Goal: Task Accomplishment & Management: Use online tool/utility

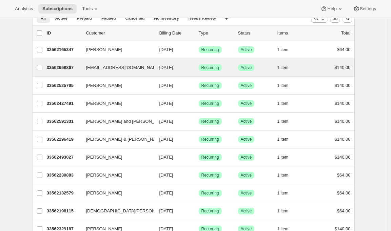
scroll to position [23, 0]
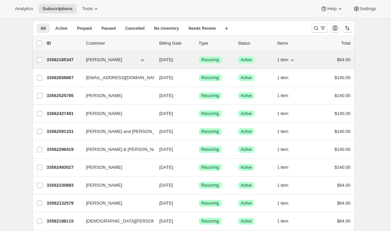
click at [64, 62] on p "33562165347" at bounding box center [64, 60] width 34 height 7
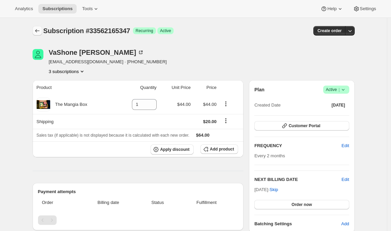
click at [37, 29] on icon "Subscriptions" at bounding box center [37, 30] width 7 height 7
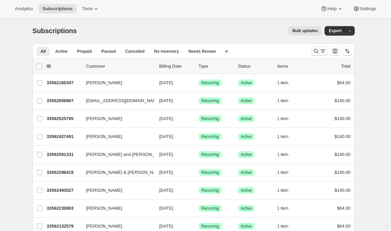
click at [317, 54] on icon "Search and filter results" at bounding box center [315, 51] width 7 height 7
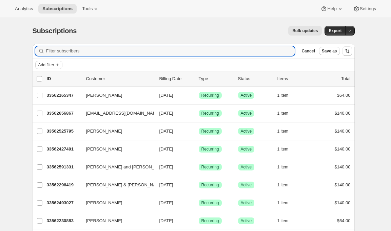
click at [54, 64] on span "Add filter" at bounding box center [46, 64] width 16 height 5
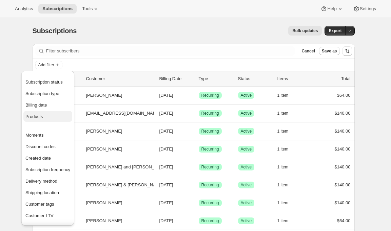
click at [53, 117] on span "Products" at bounding box center [47, 117] width 45 height 7
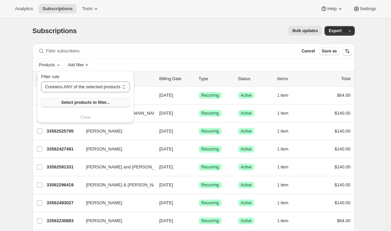
click at [84, 101] on span "Select products to filter..." at bounding box center [85, 102] width 48 height 5
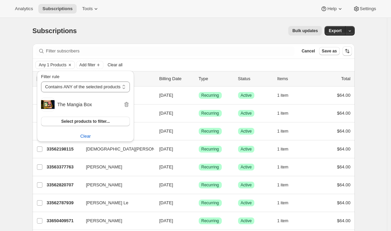
click at [229, 27] on div "Bulk updates" at bounding box center [203, 30] width 237 height 9
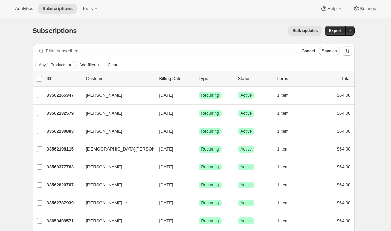
click at [304, 27] on button "Bulk updates" at bounding box center [305, 30] width 34 height 9
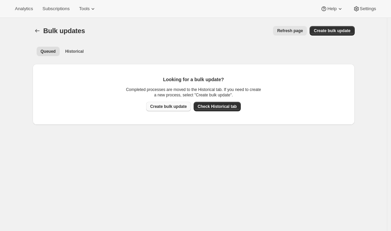
click at [170, 105] on span "Create bulk update" at bounding box center [168, 106] width 37 height 5
select select "09"
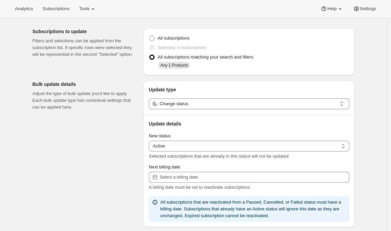
scroll to position [30, 0]
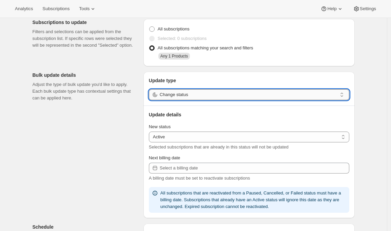
click at [174, 97] on input "Change status" at bounding box center [248, 94] width 177 height 11
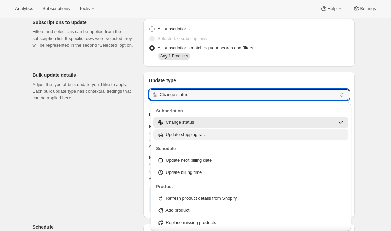
click at [175, 140] on div "Update shipping rate" at bounding box center [250, 134] width 195 height 11
type input "Update shipping rate"
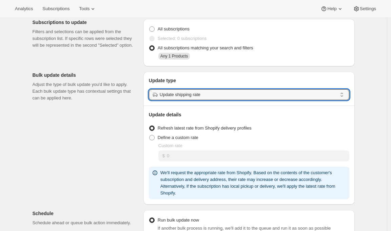
scroll to position [103, 0]
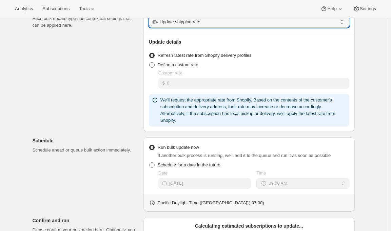
click at [192, 64] on span "Define a custom rate" at bounding box center [178, 64] width 41 height 5
click at [149, 63] on input "Define a custom rate" at bounding box center [149, 62] width 0 height 0
radio input "true"
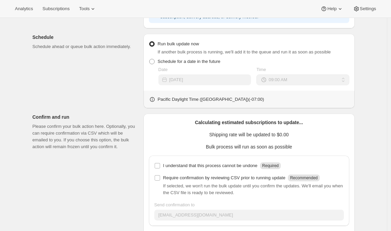
scroll to position [225, 0]
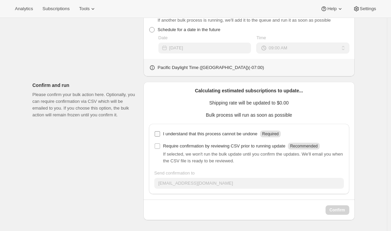
click at [209, 136] on p "I understand that this process cannot be undone" at bounding box center [210, 134] width 94 height 7
click at [160, 136] on input "I understand that this process cannot be undone Required" at bounding box center [157, 133] width 5 height 5
checkbox input "true"
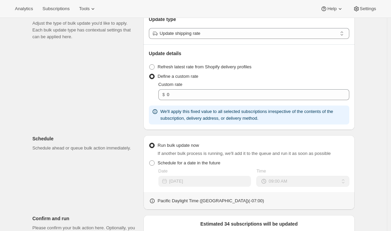
scroll to position [78, 0]
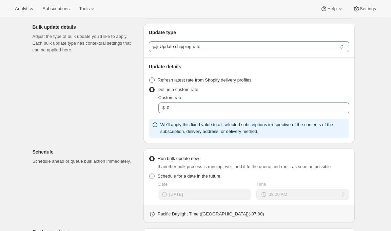
click at [176, 80] on span "Refresh latest rate from Shopify delivery profiles" at bounding box center [205, 80] width 94 height 5
click at [149, 78] on input "Refresh latest rate from Shopify delivery profiles" at bounding box center [149, 78] width 0 height 0
radio input "true"
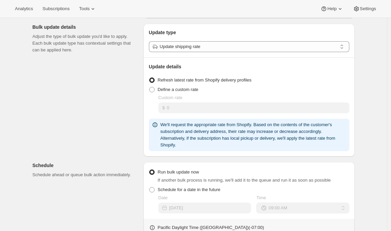
scroll to position [239, 0]
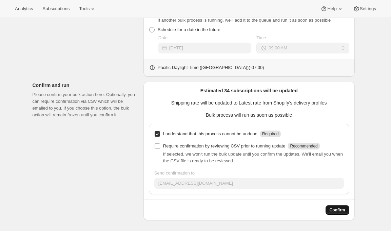
click at [333, 209] on span "Confirm" at bounding box center [337, 210] width 16 height 5
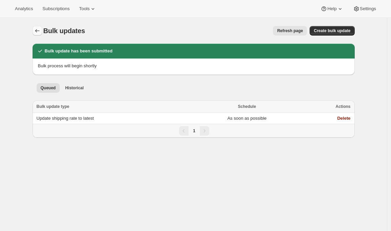
click at [36, 31] on icon "Bulk updates" at bounding box center [37, 30] width 7 height 7
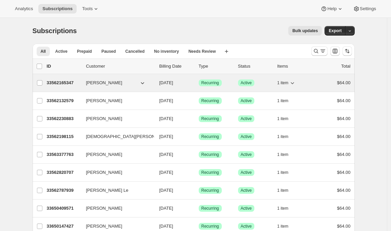
click at [65, 81] on p "33562165347" at bounding box center [64, 83] width 34 height 7
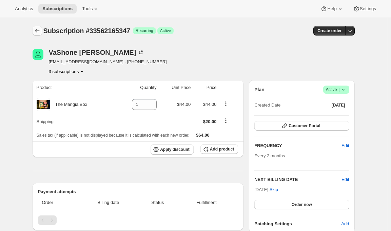
click at [38, 32] on icon "Subscriptions" at bounding box center [37, 30] width 7 height 7
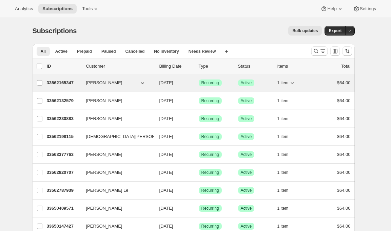
click at [65, 85] on p "33562165347" at bounding box center [64, 83] width 34 height 7
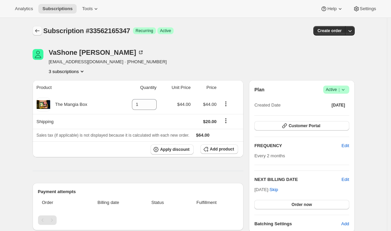
click at [35, 27] on button "Subscriptions" at bounding box center [37, 30] width 9 height 9
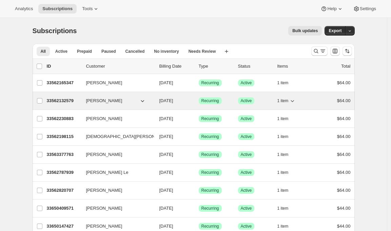
click at [61, 102] on p "33562132579" at bounding box center [64, 101] width 34 height 7
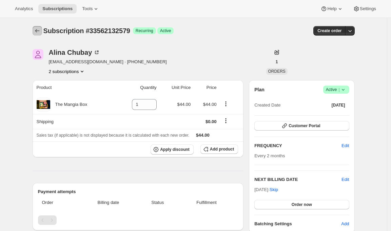
click at [36, 26] on button "Subscriptions" at bounding box center [37, 30] width 9 height 9
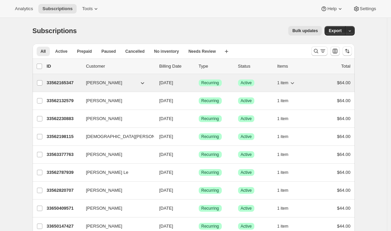
click at [59, 86] on div "33562165347 [PERSON_NAME] [DATE] Success Recurring Success Active 1 item $64.00" at bounding box center [199, 82] width 304 height 9
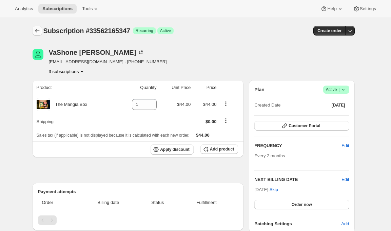
click at [37, 31] on icon "Subscriptions" at bounding box center [37, 30] width 7 height 7
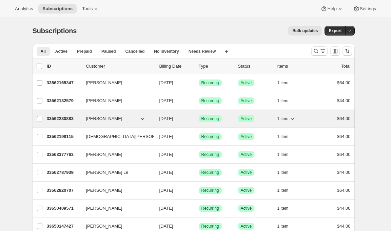
click at [60, 120] on p "33562230883" at bounding box center [64, 119] width 34 height 7
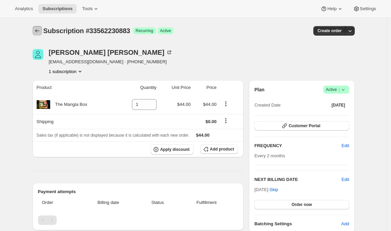
click at [39, 31] on icon "Subscriptions" at bounding box center [37, 30] width 4 height 3
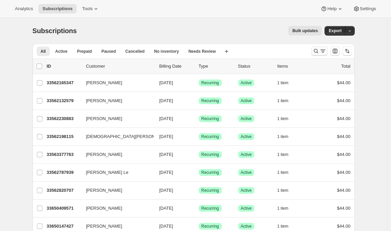
click at [324, 53] on icon "Search and filter results" at bounding box center [322, 52] width 2 height 1
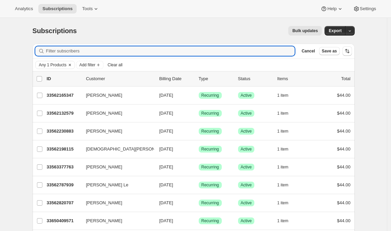
click at [72, 64] on icon "Clear" at bounding box center [69, 64] width 5 height 5
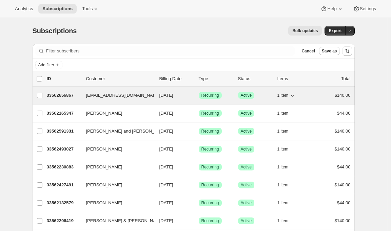
click at [60, 93] on p "33562656867" at bounding box center [64, 95] width 34 height 7
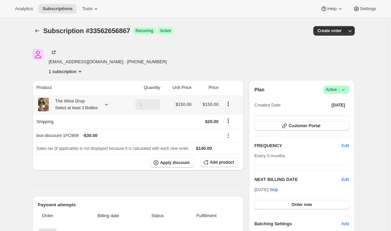
click at [110, 102] on icon at bounding box center [106, 104] width 7 height 7
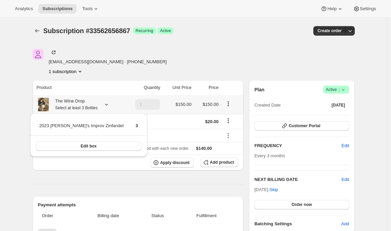
click at [110, 102] on icon at bounding box center [106, 104] width 7 height 7
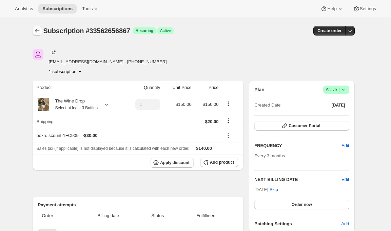
click at [39, 31] on icon "Subscriptions" at bounding box center [37, 30] width 7 height 7
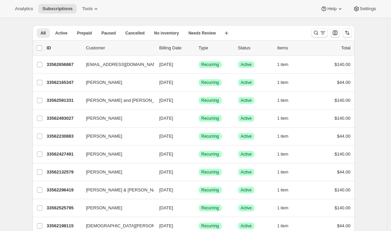
scroll to position [22, 0]
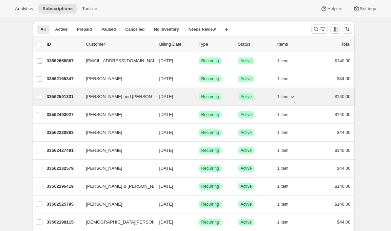
click at [61, 98] on p "33562591331" at bounding box center [64, 97] width 34 height 7
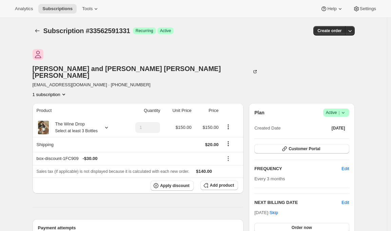
click at [35, 25] on div "Subscription #33562591331. This page is ready Subscription #33562591331 Success…" at bounding box center [194, 31] width 322 height 26
click at [36, 29] on icon "Subscriptions" at bounding box center [37, 30] width 7 height 7
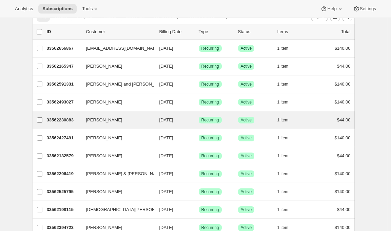
scroll to position [38, 0]
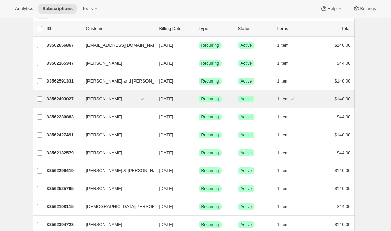
click at [55, 99] on p "33562493027" at bounding box center [64, 99] width 34 height 7
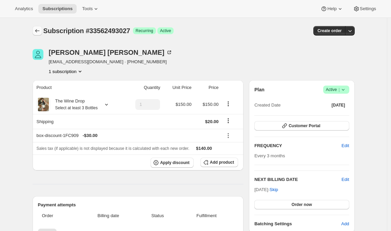
click at [39, 28] on icon "Subscriptions" at bounding box center [37, 30] width 7 height 7
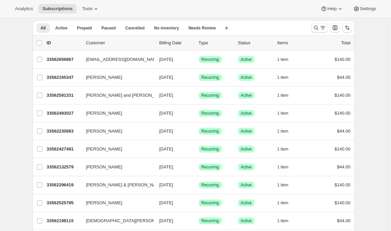
scroll to position [24, 0]
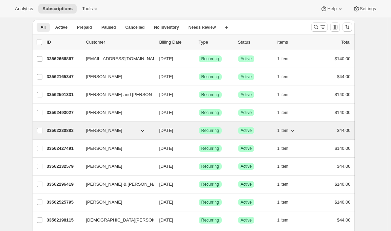
click at [57, 130] on p "33562230883" at bounding box center [64, 130] width 34 height 7
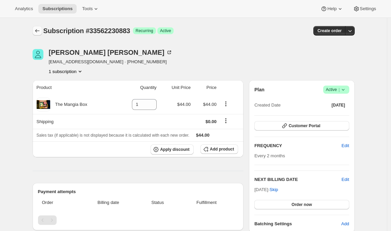
click at [38, 27] on button "Subscriptions" at bounding box center [37, 30] width 9 height 9
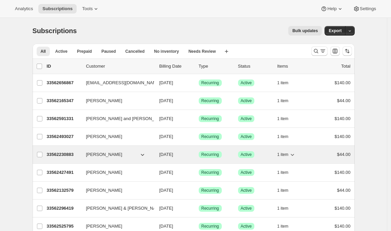
click at [58, 155] on p "33562230883" at bounding box center [64, 154] width 34 height 7
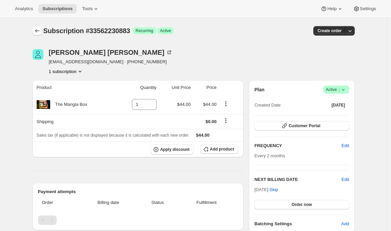
click at [36, 34] on icon "Subscriptions" at bounding box center [37, 30] width 7 height 7
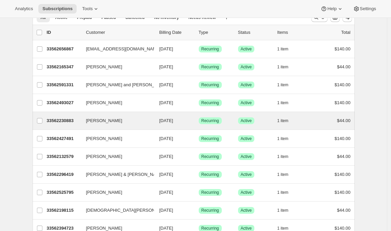
scroll to position [36, 0]
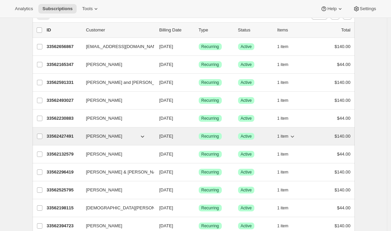
click at [58, 139] on p "33562427491" at bounding box center [64, 136] width 34 height 7
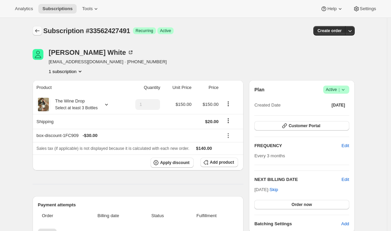
click at [40, 27] on icon "Subscriptions" at bounding box center [37, 30] width 7 height 7
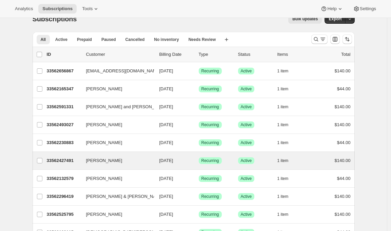
scroll to position [38, 0]
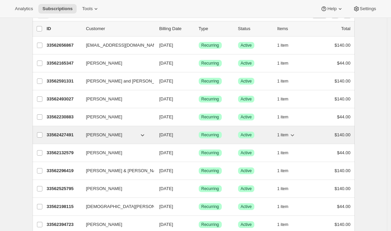
click at [62, 133] on p "33562427491" at bounding box center [64, 135] width 34 height 7
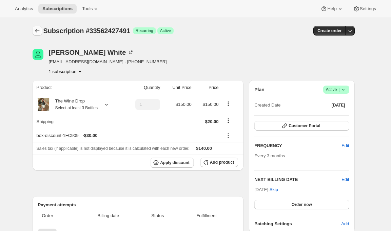
click at [36, 31] on icon "Subscriptions" at bounding box center [37, 30] width 7 height 7
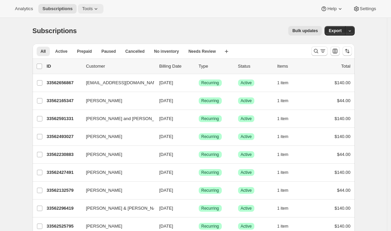
click at [96, 11] on icon at bounding box center [96, 8] width 7 height 7
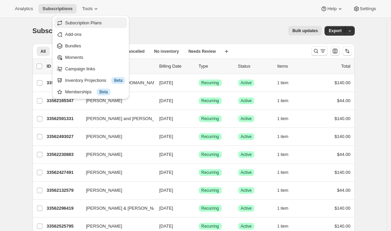
click at [96, 20] on span "Subscription Plans" at bounding box center [83, 22] width 37 height 5
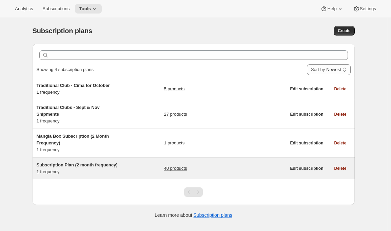
click at [95, 171] on div "Subscription Plan (2 month frequency) 1 frequency" at bounding box center [79, 169] width 85 height 14
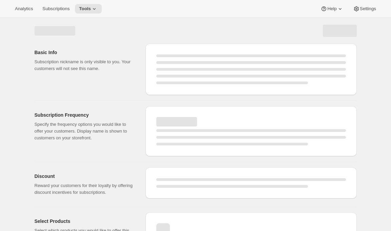
select select "WEEK"
select select "MONTH"
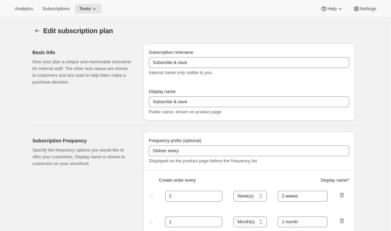
type input "Subscription Plan (2 month frequency)"
type input "Subscribe"
select select "MONTH"
type input "3 months"
checkbox input "true"
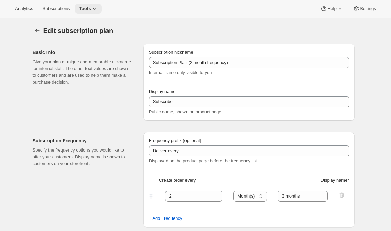
click at [94, 5] on icon at bounding box center [94, 8] width 7 height 7
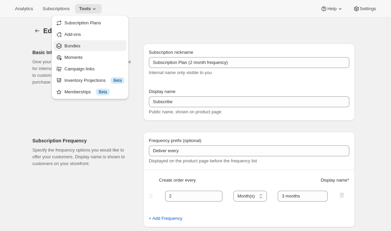
click at [92, 43] on span "Bundles" at bounding box center [94, 46] width 60 height 7
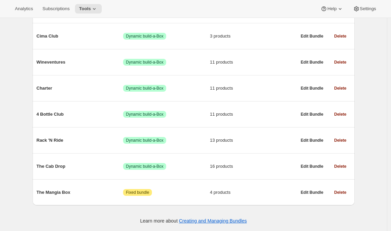
scroll to position [120, 0]
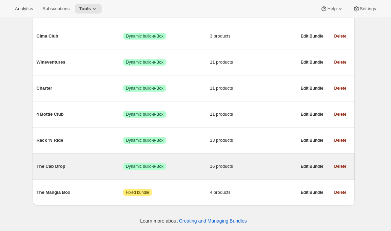
click at [77, 174] on div "The Cab Drop Success Dynamic build-a-Box 16 products" at bounding box center [167, 167] width 260 height 18
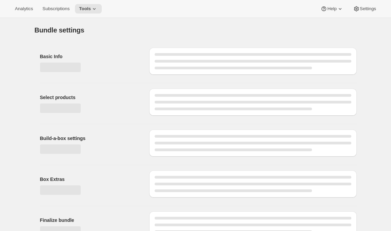
type input "The Cab Drop"
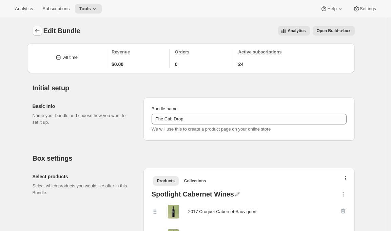
click at [37, 28] on icon "Bundles" at bounding box center [37, 30] width 7 height 7
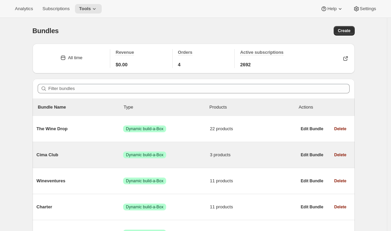
scroll to position [120, 0]
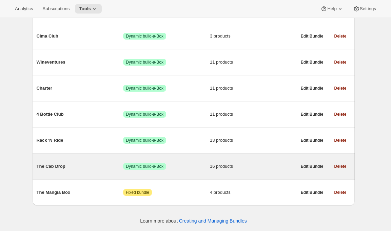
click at [65, 171] on div "The Cab Drop Success Dynamic build-a-Box 16 products" at bounding box center [167, 167] width 260 height 18
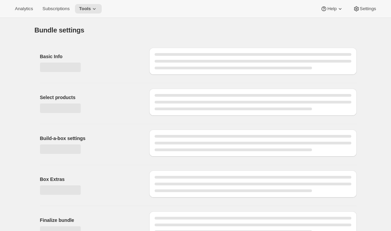
type input "The Cab Drop"
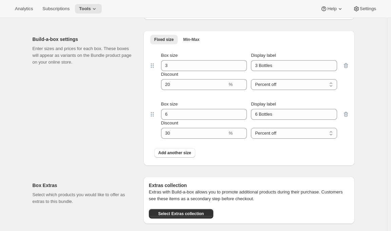
scroll to position [503, 0]
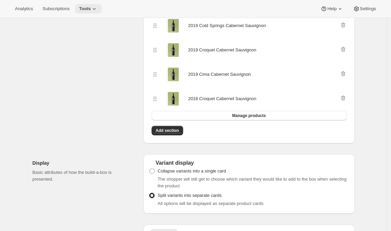
click at [96, 11] on icon at bounding box center [94, 8] width 7 height 7
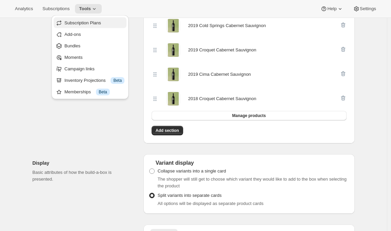
click at [92, 25] on span "Subscription Plans" at bounding box center [82, 22] width 37 height 5
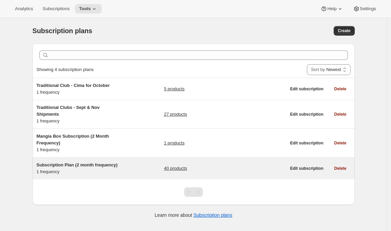
click at [70, 168] on h5 "Subscription Plan (2 month frequency)" at bounding box center [79, 165] width 85 height 7
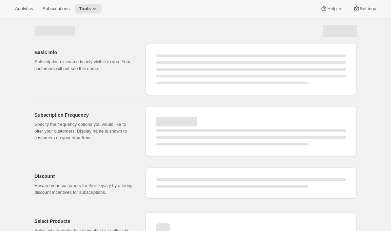
select select "WEEK"
select select "MONTH"
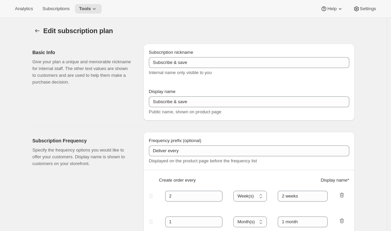
type input "Subscription Plan (2 month frequency)"
type input "Subscribe"
select select "MONTH"
type input "3 months"
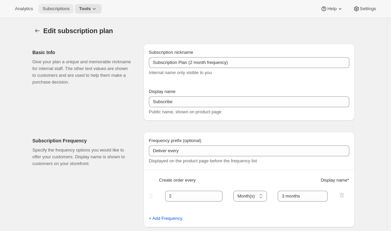
click at [55, 8] on span "Subscriptions" at bounding box center [55, 8] width 27 height 5
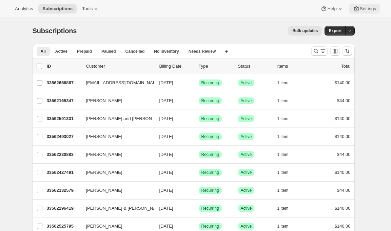
click at [365, 7] on span "Settings" at bounding box center [368, 8] width 16 height 5
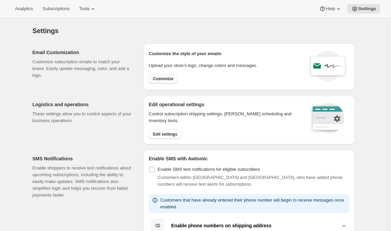
click at [164, 77] on span "Customize" at bounding box center [163, 78] width 21 height 5
select select "subscriptionMessage"
select select "5"
select select "15"
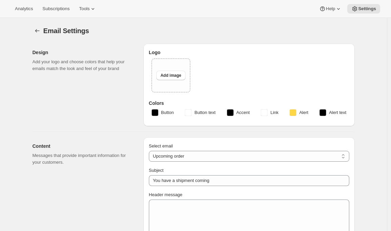
select select "7"
select select "10"
type input "Clif Family Winery"
checkbox input "false"
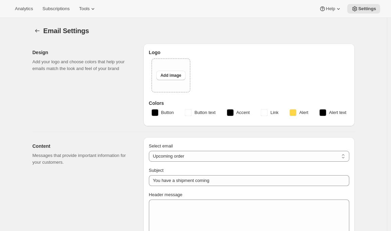
checkbox input "false"
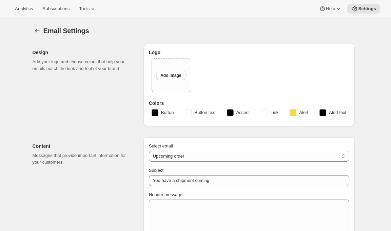
checkbox input "false"
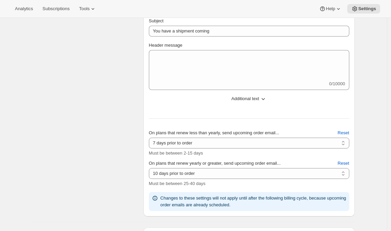
scroll to position [207, 0]
click at [96, 9] on icon at bounding box center [92, 8] width 7 height 7
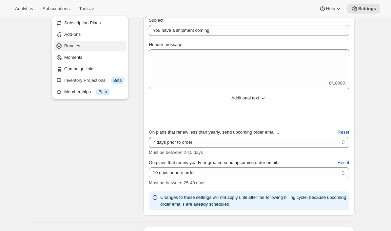
click at [90, 49] on span "Bundles" at bounding box center [94, 46] width 60 height 7
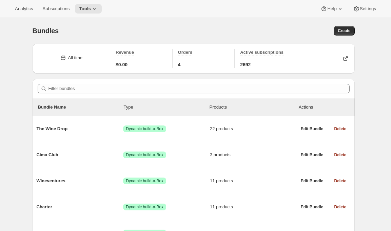
scroll to position [120, 0]
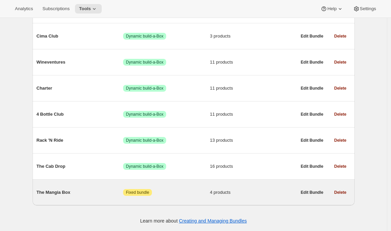
click at [68, 197] on div "The Mangia Box Attention Fixed bundle 4 products" at bounding box center [167, 193] width 260 height 18
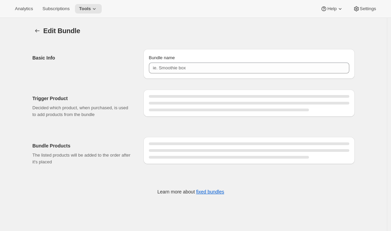
scroll to position [18, 0]
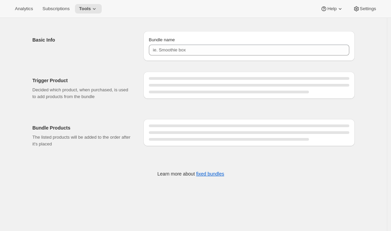
type input "The Mangia Box"
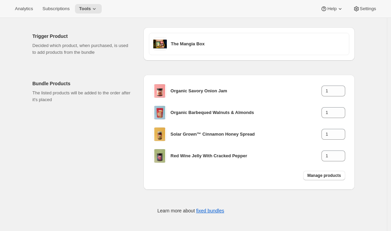
scroll to position [0, 0]
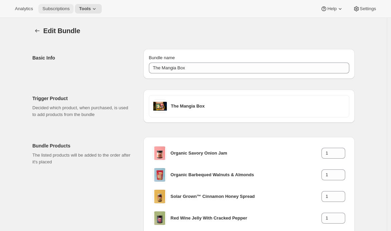
click at [52, 4] on button "Subscriptions" at bounding box center [55, 8] width 35 height 9
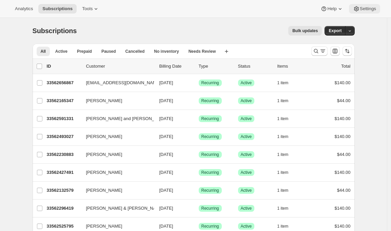
click at [371, 9] on span "Settings" at bounding box center [368, 8] width 16 height 5
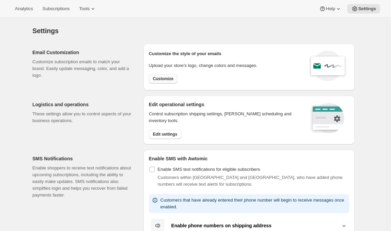
click at [168, 76] on span "Customize" at bounding box center [163, 78] width 21 height 5
select select "subscriptionMessage"
select select "5"
select select "15"
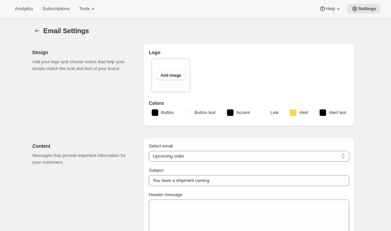
select select "7"
select select "10"
type input "Clif Family Winery"
checkbox input "false"
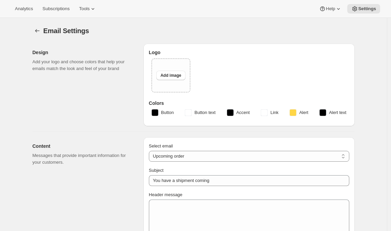
checkbox input "false"
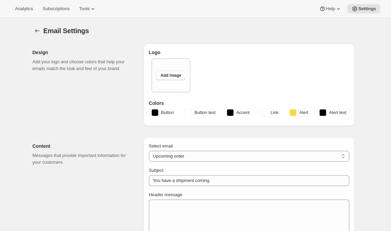
checkbox input "false"
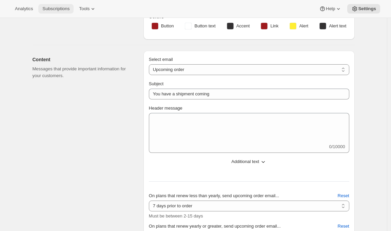
scroll to position [107, 0]
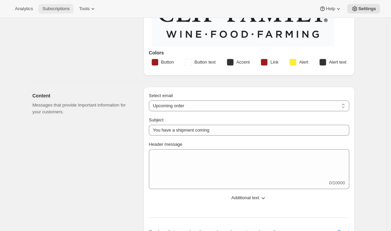
click at [60, 7] on span "Subscriptions" at bounding box center [55, 8] width 27 height 5
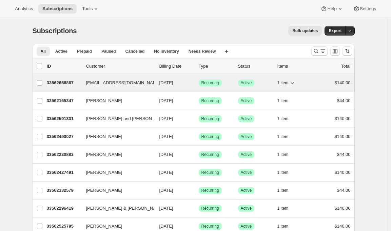
click at [68, 83] on p "33562656867" at bounding box center [64, 83] width 34 height 7
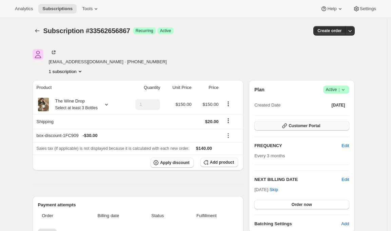
click at [279, 126] on button "Customer Portal" at bounding box center [301, 125] width 95 height 9
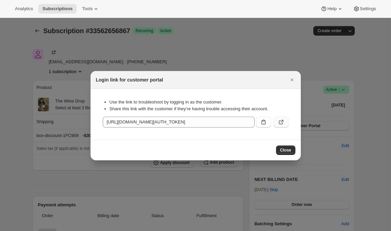
click at [282, 121] on icon ":r6tn:" at bounding box center [281, 122] width 7 height 7
click at [292, 79] on icon "Close" at bounding box center [291, 80] width 7 height 7
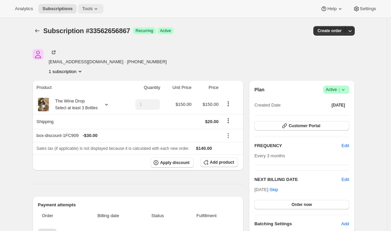
click at [103, 10] on button "Tools" at bounding box center [90, 8] width 25 height 9
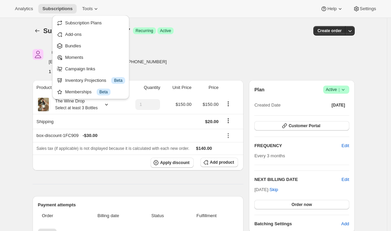
click at [167, 47] on div "[EMAIL_ADDRESS][DOMAIN_NAME] · [PHONE_NUMBER] 1 subscription Product Quantity U…" at bounding box center [190, 218] width 327 height 360
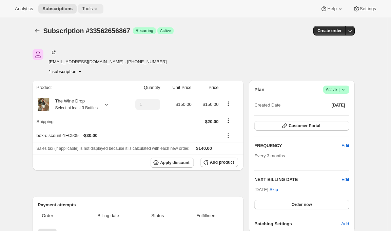
click at [91, 6] on span "Tools" at bounding box center [87, 8] width 11 height 5
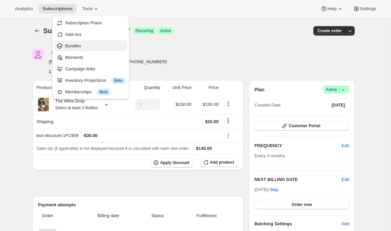
click at [82, 45] on span "Bundles" at bounding box center [95, 46] width 60 height 7
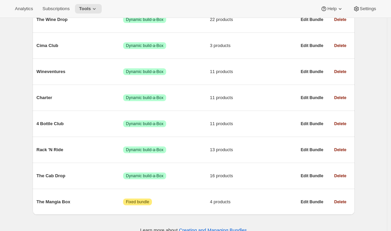
scroll to position [120, 0]
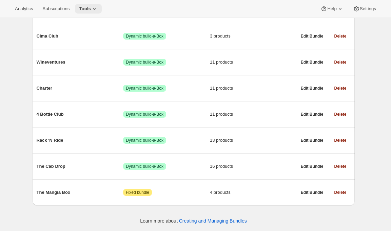
click at [90, 13] on button "Tools" at bounding box center [88, 8] width 27 height 9
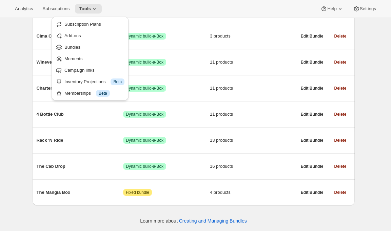
click at [34, 76] on div "All time Revenue $0.00 Orders 4 Active subscriptions 2692 Filter bundles Bundle…" at bounding box center [190, 75] width 327 height 312
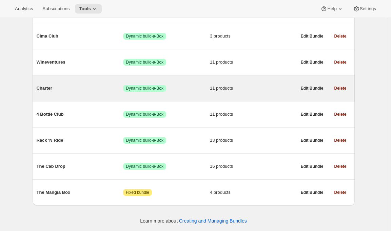
scroll to position [0, 0]
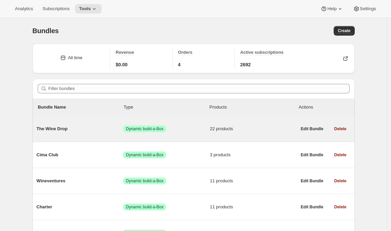
click at [55, 136] on div "The Wine Drop Success Dynamic build-a-Box 22 products" at bounding box center [167, 129] width 260 height 18
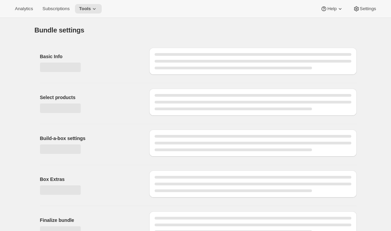
scroll to position [13, 0]
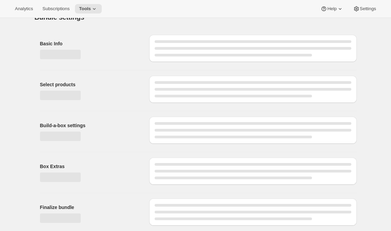
type input "The Wine Drop"
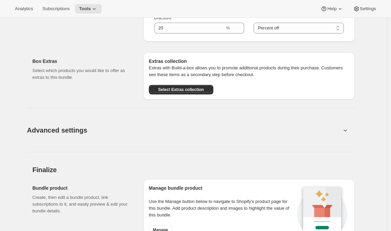
scroll to position [1028, 0]
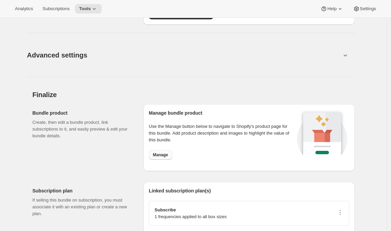
click at [157, 153] on span "Manage" at bounding box center [160, 155] width 15 height 5
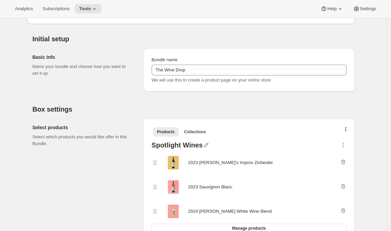
scroll to position [0, 0]
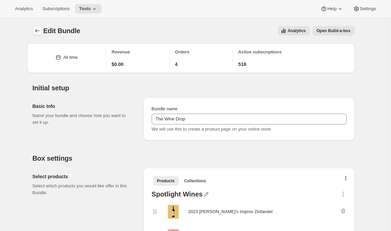
click at [38, 30] on icon "Bundles" at bounding box center [37, 30] width 4 height 3
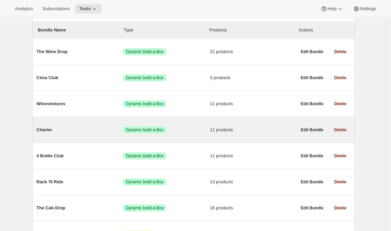
scroll to position [120, 0]
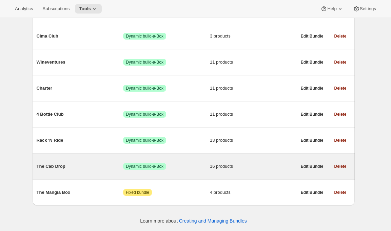
click at [65, 165] on span "The Cab Drop" at bounding box center [80, 166] width 87 height 7
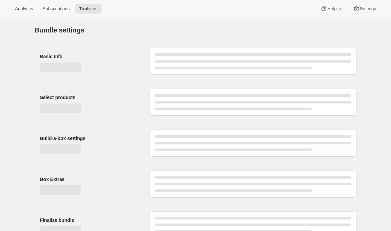
type input "The Cab Drop"
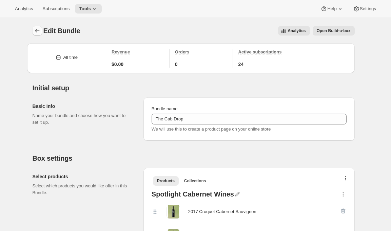
click at [36, 31] on icon "Bundles" at bounding box center [37, 30] width 7 height 7
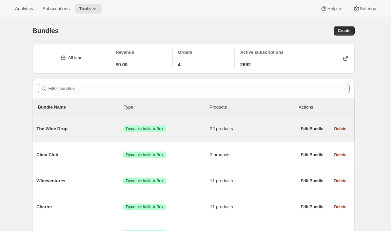
click at [94, 127] on span "The Wine Drop" at bounding box center [80, 129] width 87 height 7
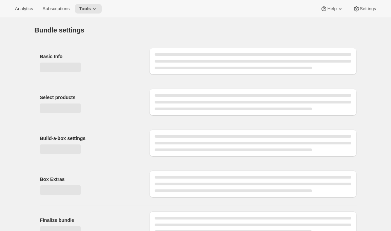
type input "The Wine Drop"
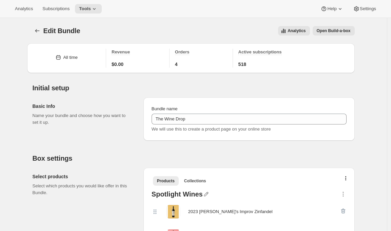
click at [325, 28] on button "Open Build-a-box" at bounding box center [333, 30] width 42 height 9
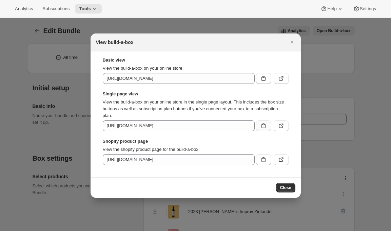
click at [262, 127] on icon ":r79e:" at bounding box center [263, 126] width 7 height 7
click at [291, 40] on icon "Close" at bounding box center [291, 42] width 7 height 7
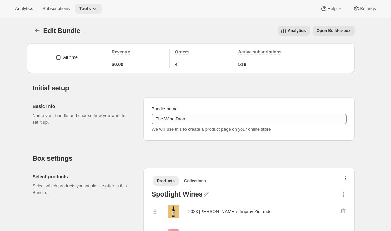
click at [91, 8] on span "Tools" at bounding box center [85, 8] width 12 height 5
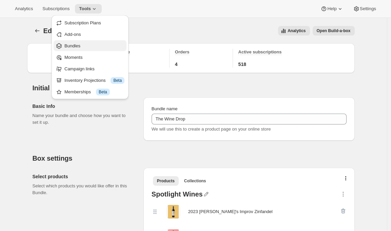
click at [77, 44] on span "Bundles" at bounding box center [72, 45] width 16 height 5
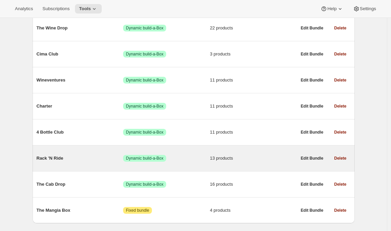
scroll to position [87, 0]
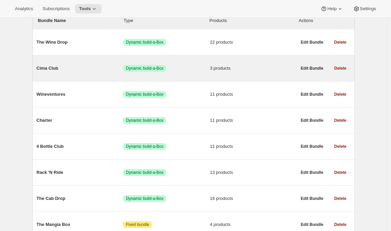
click at [50, 66] on span "Cima Club" at bounding box center [80, 68] width 87 height 7
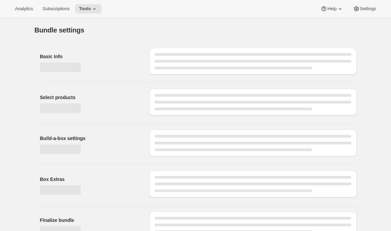
type input "Cima Club"
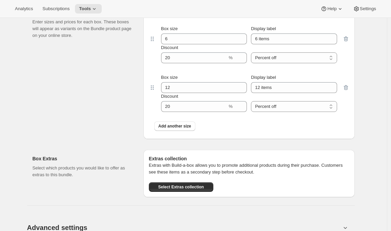
scroll to position [632, 0]
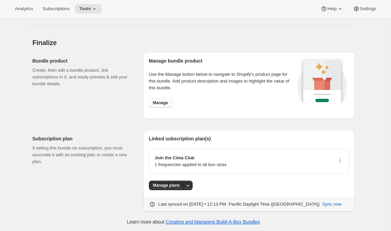
click at [166, 100] on span "Manage" at bounding box center [160, 102] width 15 height 5
click at [96, 7] on icon at bounding box center [94, 8] width 7 height 7
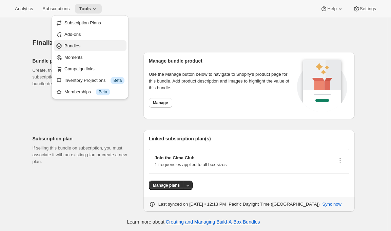
click at [78, 47] on span "Bundles" at bounding box center [72, 45] width 16 height 5
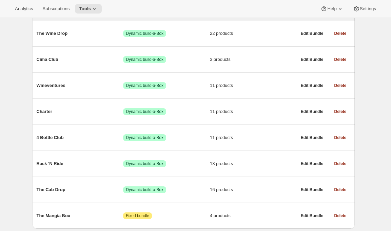
scroll to position [120, 0]
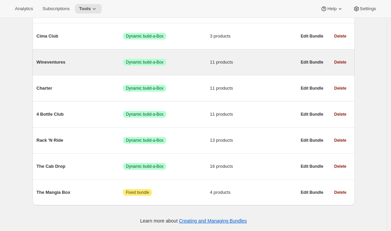
click at [52, 65] on div "Wineventures Success Dynamic build-a-Box 11 products" at bounding box center [167, 63] width 260 height 18
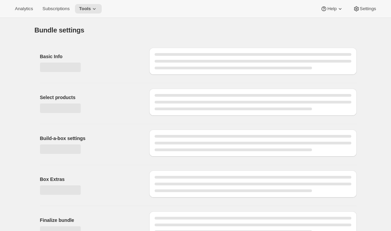
type input "Wineventures"
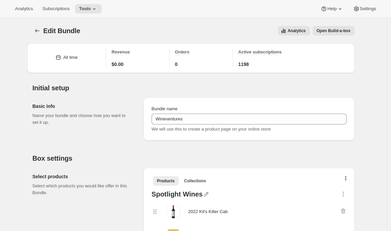
scroll to position [899, 0]
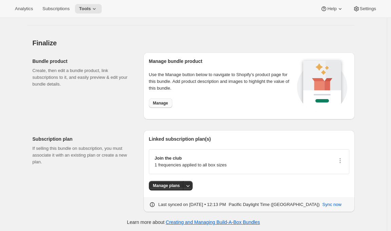
click at [160, 101] on span "Manage" at bounding box center [160, 103] width 15 height 5
click at [88, 9] on span "Tools" at bounding box center [85, 8] width 12 height 5
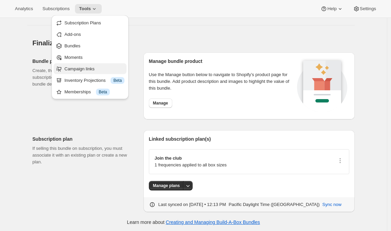
click at [73, 72] on span "Campaign links" at bounding box center [94, 69] width 60 height 7
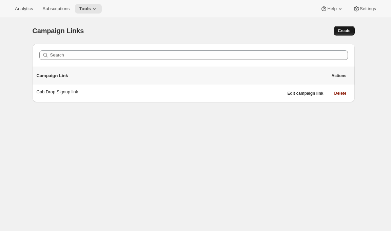
click at [340, 33] on span "Create" at bounding box center [344, 30] width 13 height 5
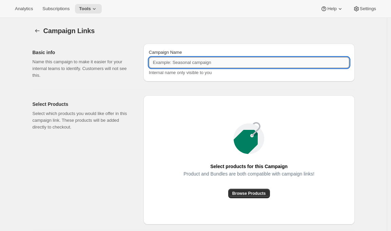
click at [204, 61] on input "Campaign Name" at bounding box center [249, 62] width 200 height 11
type input "Cima Club Signup Link"
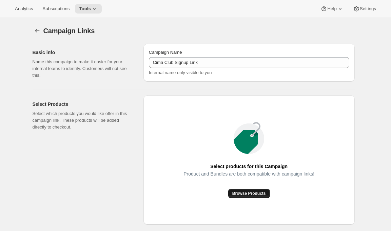
click at [241, 191] on span "Browse Products" at bounding box center [249, 193] width 34 height 5
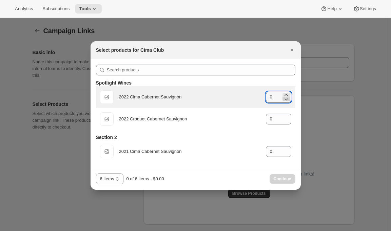
click at [286, 96] on icon ":r7h0:" at bounding box center [286, 99] width 7 height 7
click at [286, 95] on icon ":r7h0:" at bounding box center [286, 95] width 7 height 7
click at [287, 95] on icon ":r7h0:" at bounding box center [286, 95] width 7 height 7
type input "2"
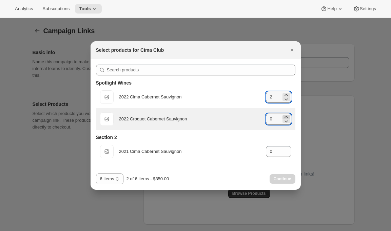
click at [285, 117] on icon ":r7h0:" at bounding box center [285, 117] width 3 height 2
type input "2"
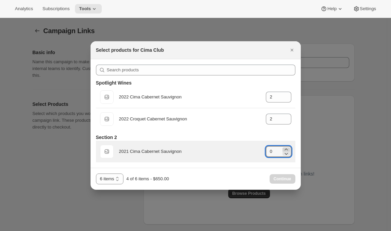
click at [286, 149] on icon ":r7h0:" at bounding box center [286, 149] width 7 height 7
type input "2"
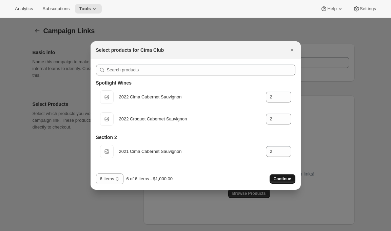
click at [281, 181] on span "Continue" at bounding box center [282, 179] width 18 height 5
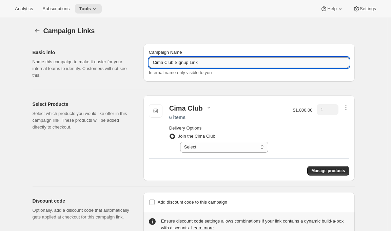
click at [203, 62] on input "Cima Club Signup Link" at bounding box center [249, 62] width 200 height 11
type input "Cima Club Signup Link - 6 bottles"
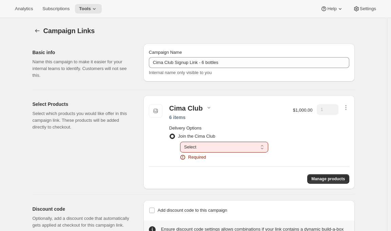
click at [209, 143] on select "Select Deliver every 3 months" at bounding box center [224, 147] width 88 height 11
select select "gid://shopify/SellingPlan/15568601187"
click at [182, 142] on select "Select Deliver every 3 months" at bounding box center [224, 147] width 88 height 11
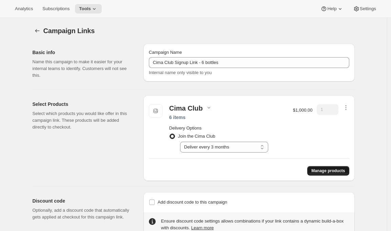
click at [320, 171] on span "Manage products" at bounding box center [328, 170] width 34 height 5
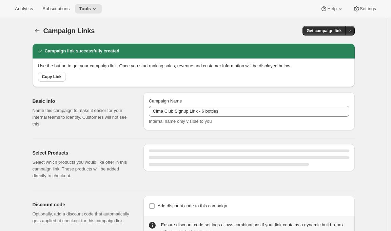
select select "gid://shopify/SellingPlan/15568601187"
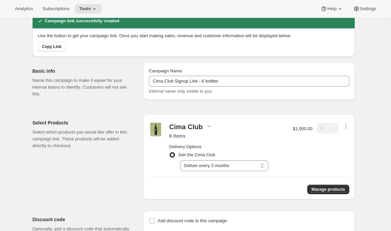
scroll to position [68, 0]
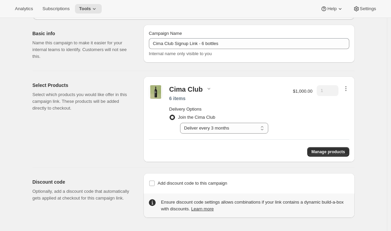
click at [348, 87] on icon "button" at bounding box center [345, 88] width 7 height 7
click at [338, 113] on span "Edit contents" at bounding box center [346, 112] width 25 height 5
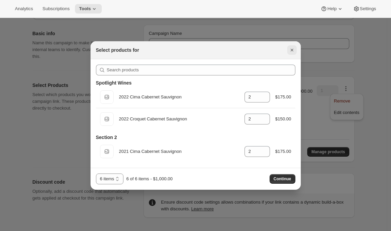
click at [290, 47] on icon "Close" at bounding box center [291, 50] width 7 height 7
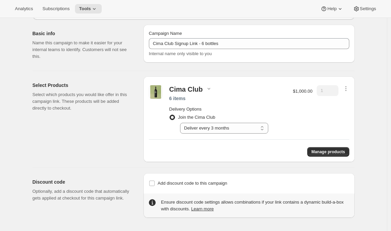
scroll to position [0, 0]
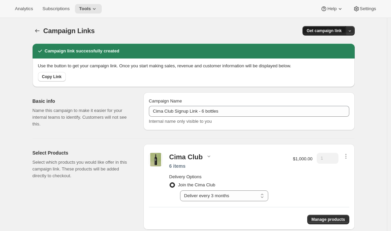
click at [316, 31] on span "Get campaign link" at bounding box center [323, 30] width 35 height 5
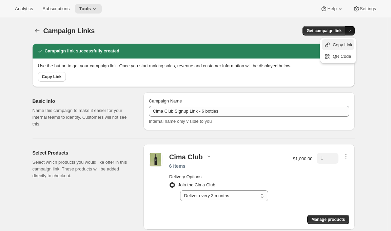
click at [339, 42] on span "Copy Link" at bounding box center [342, 44] width 20 height 5
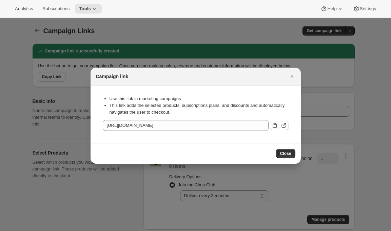
click at [275, 125] on icon ":r7hh:" at bounding box center [274, 125] width 7 height 7
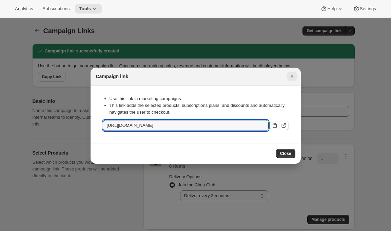
click at [292, 77] on icon "Close" at bounding box center [291, 76] width 7 height 7
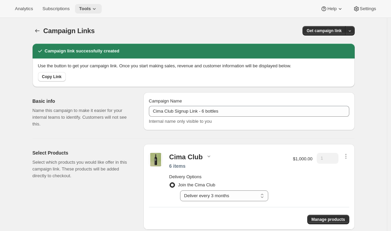
click at [97, 8] on icon at bounding box center [94, 8] width 7 height 7
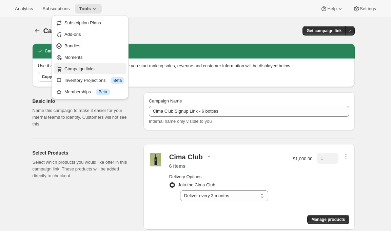
click at [78, 65] on button "Campaign links" at bounding box center [90, 68] width 73 height 11
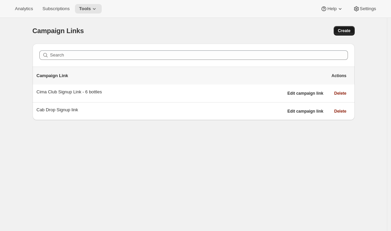
click at [345, 29] on span "Create" at bounding box center [344, 30] width 13 height 5
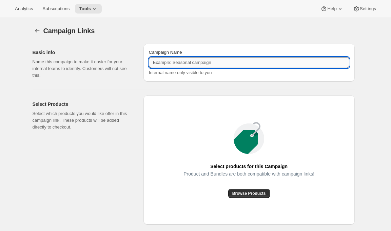
click at [219, 59] on input "Campaign Name" at bounding box center [249, 62] width 200 height 11
paste input "Wineventures"
type input "Wineventures sign up link"
click at [249, 193] on span "Browse Products" at bounding box center [249, 193] width 34 height 5
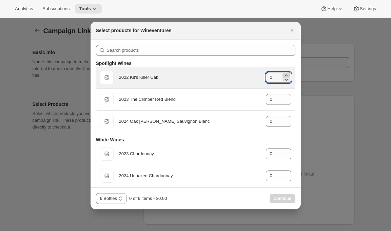
click at [283, 72] on icon ":r7ip:" at bounding box center [286, 75] width 7 height 7
type input "1"
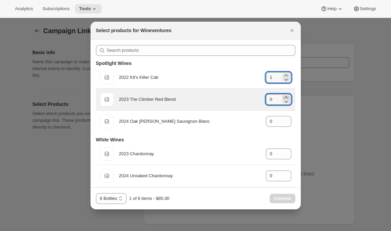
click at [283, 96] on icon ":r7ip:" at bounding box center [286, 97] width 7 height 7
type input "1"
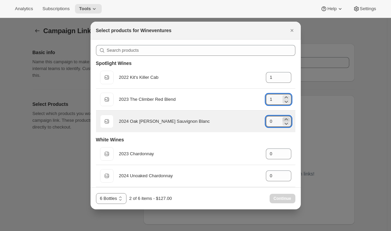
click at [283, 119] on icon ":r7ip:" at bounding box center [286, 119] width 7 height 7
type input "1"
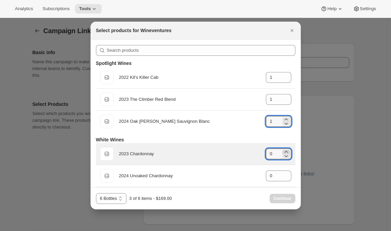
click at [283, 152] on icon ":r7ip:" at bounding box center [286, 152] width 7 height 7
type input "1"
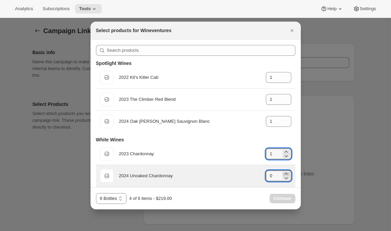
click at [283, 172] on icon ":r7ip:" at bounding box center [286, 174] width 7 height 7
click at [283, 175] on icon ":r7ip:" at bounding box center [286, 178] width 7 height 7
click at [283, 172] on icon ":r7ip:" at bounding box center [286, 174] width 7 height 7
type input "1"
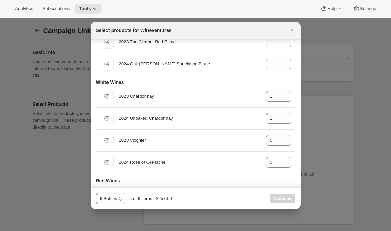
scroll to position [68, 0]
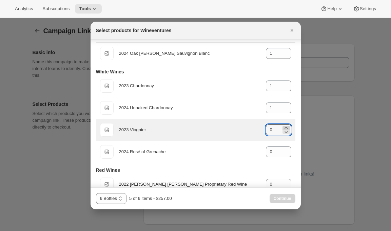
click at [283, 127] on icon ":r7ip:" at bounding box center [286, 128] width 7 height 7
type input "1"
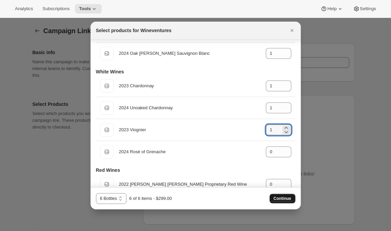
click at [279, 197] on span "Continue" at bounding box center [282, 198] width 18 height 5
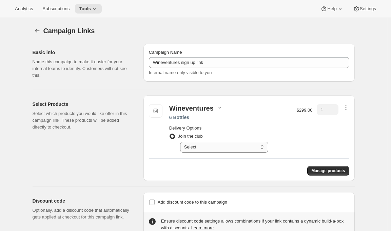
click at [231, 146] on select "Select Delivers quarterly (sept, nov)" at bounding box center [224, 147] width 88 height 11
select select "gid://shopify/SellingPlan/15563194467"
click at [182, 142] on select "Select Delivers quarterly (sept, nov)" at bounding box center [224, 147] width 88 height 11
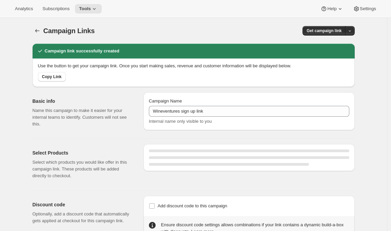
select select "gid://shopify/SellingPlan/15563194467"
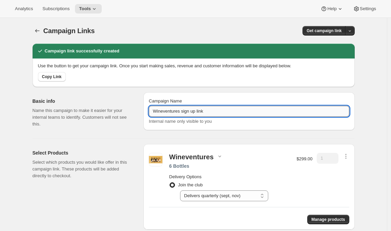
click at [230, 107] on input "Wineventures sign up link" at bounding box center [249, 111] width 200 height 11
click at [327, 27] on button "Get campaign link" at bounding box center [323, 30] width 43 height 9
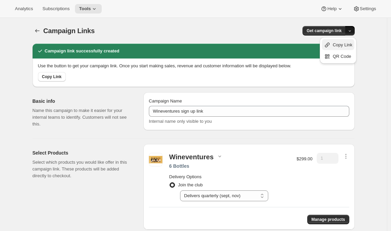
click at [336, 44] on span "Copy Link" at bounding box center [342, 44] width 20 height 5
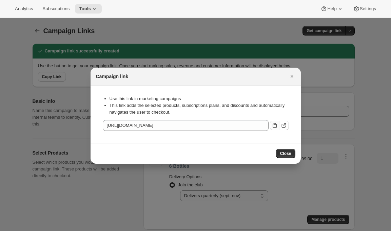
click at [276, 126] on icon ":r7ji:" at bounding box center [274, 125] width 4 height 5
click at [292, 79] on icon "Close" at bounding box center [291, 76] width 7 height 7
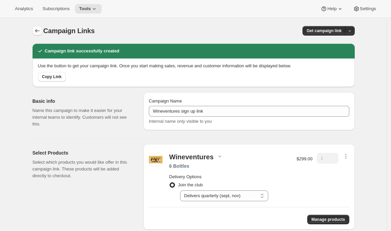
click at [37, 28] on icon "button" at bounding box center [37, 30] width 7 height 7
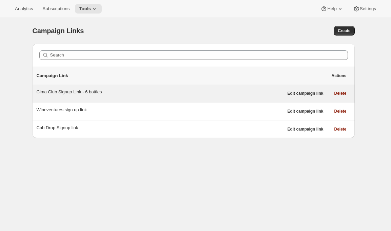
click at [65, 98] on div "Cima Club Signup Link - 6 bottles Edit campaign link Delete" at bounding box center [194, 94] width 322 height 18
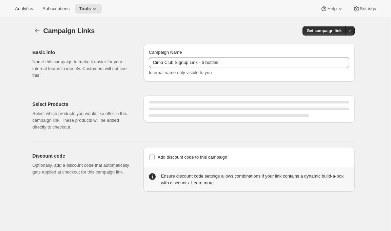
select select "gid://shopify/SellingPlan/15568601187"
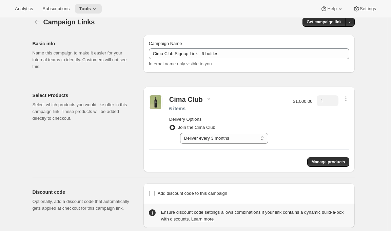
scroll to position [11, 0]
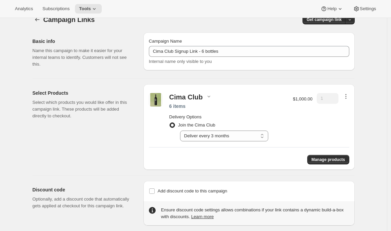
click at [349, 94] on icon "button" at bounding box center [345, 96] width 7 height 7
click at [340, 123] on span "Edit contents" at bounding box center [346, 120] width 25 height 5
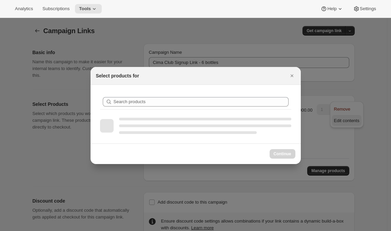
scroll to position [0, 0]
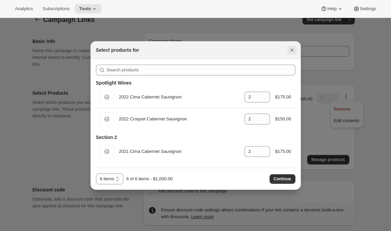
click at [292, 52] on icon "Close" at bounding box center [291, 50] width 7 height 7
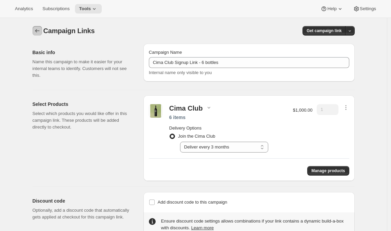
click at [38, 32] on icon "button" at bounding box center [37, 30] width 4 height 3
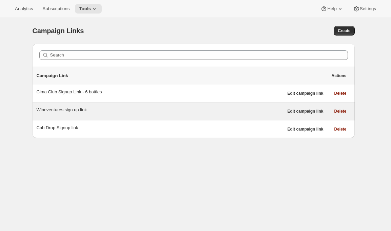
click at [63, 107] on div "Wineventures sign up link" at bounding box center [160, 110] width 247 height 7
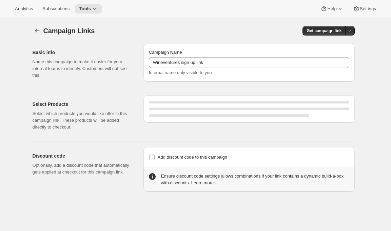
select select "gid://shopify/SellingPlan/15563194467"
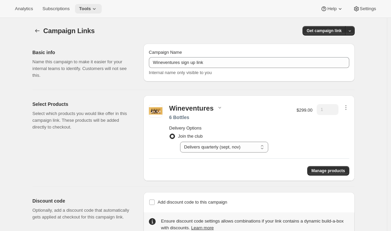
click at [97, 7] on icon at bounding box center [94, 8] width 7 height 7
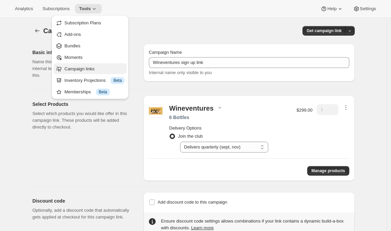
click at [76, 69] on span "Campaign links" at bounding box center [79, 68] width 30 height 5
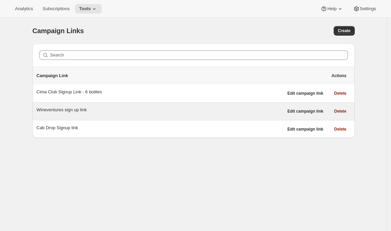
click at [67, 110] on div "Wineventures sign up link" at bounding box center [160, 110] width 247 height 7
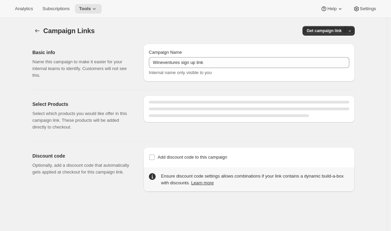
select select "gid://shopify/SellingPlan/15563194467"
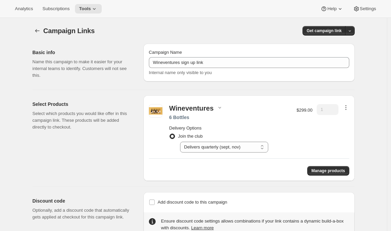
click at [347, 106] on icon "button" at bounding box center [345, 107] width 7 height 7
click at [342, 131] on span "Edit contents" at bounding box center [346, 131] width 25 height 5
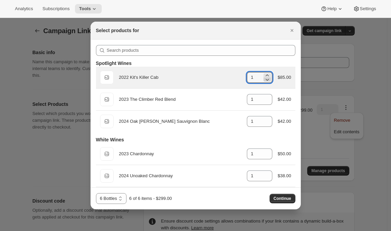
click at [264, 81] on icon ":r7md:" at bounding box center [267, 79] width 7 height 7
click at [265, 75] on icon ":r7md:" at bounding box center [266, 76] width 3 height 2
type input "1"
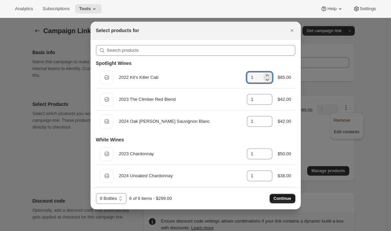
click at [275, 199] on span "Continue" at bounding box center [282, 198] width 18 height 5
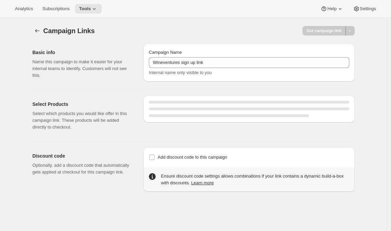
select select "gid://shopify/SellingPlan/15563194467"
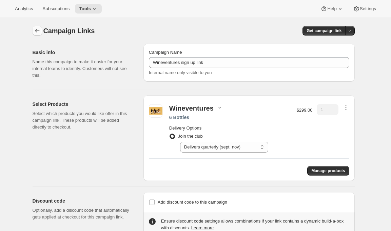
click at [37, 31] on icon "button" at bounding box center [37, 30] width 4 height 3
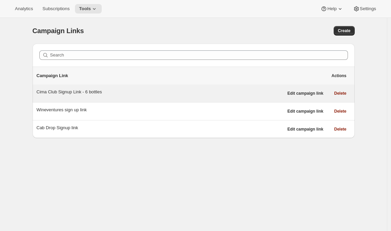
click at [96, 94] on div "Cima Club Signup Link - 6 bottles" at bounding box center [160, 92] width 247 height 7
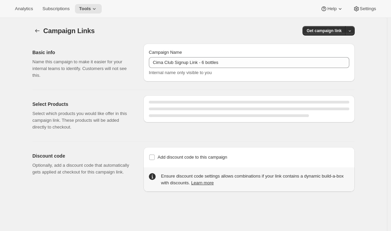
select select "gid://shopify/SellingPlan/15568601187"
